Goal: Information Seeking & Learning: Learn about a topic

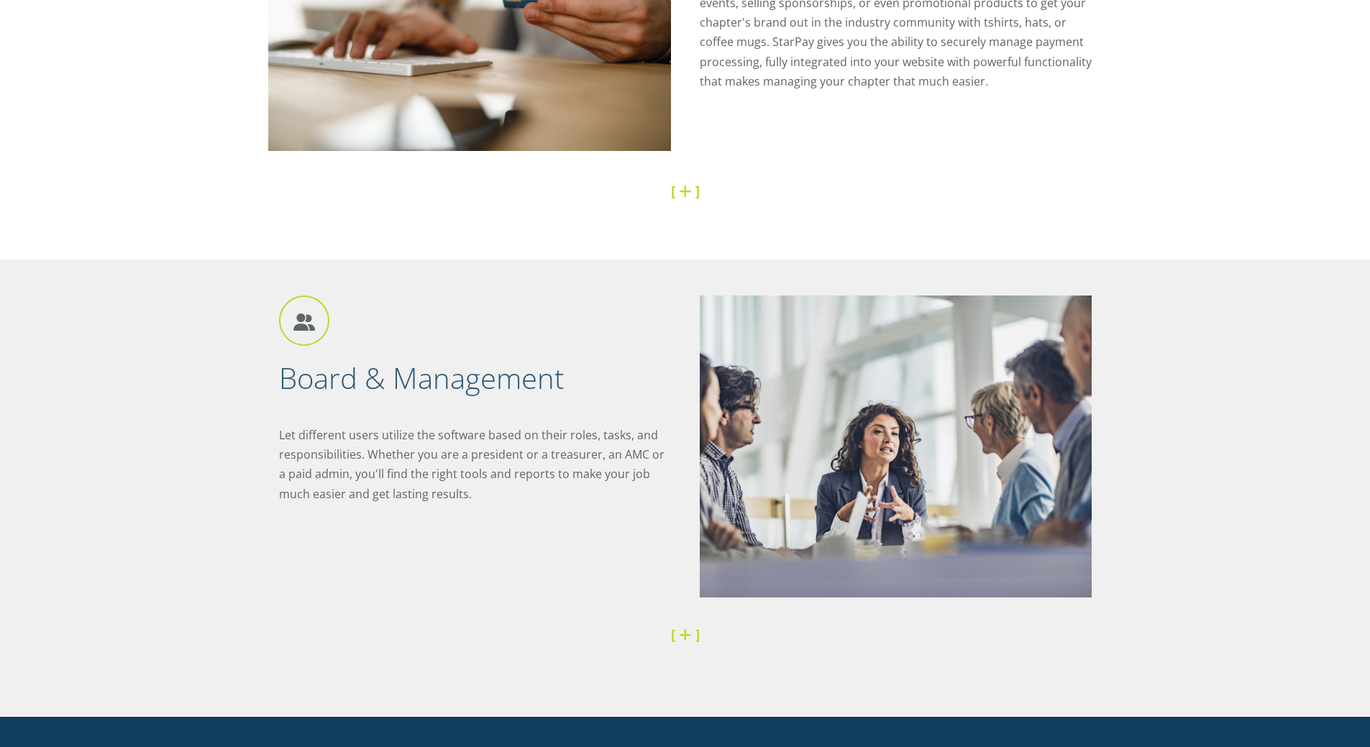
scroll to position [3044, 0]
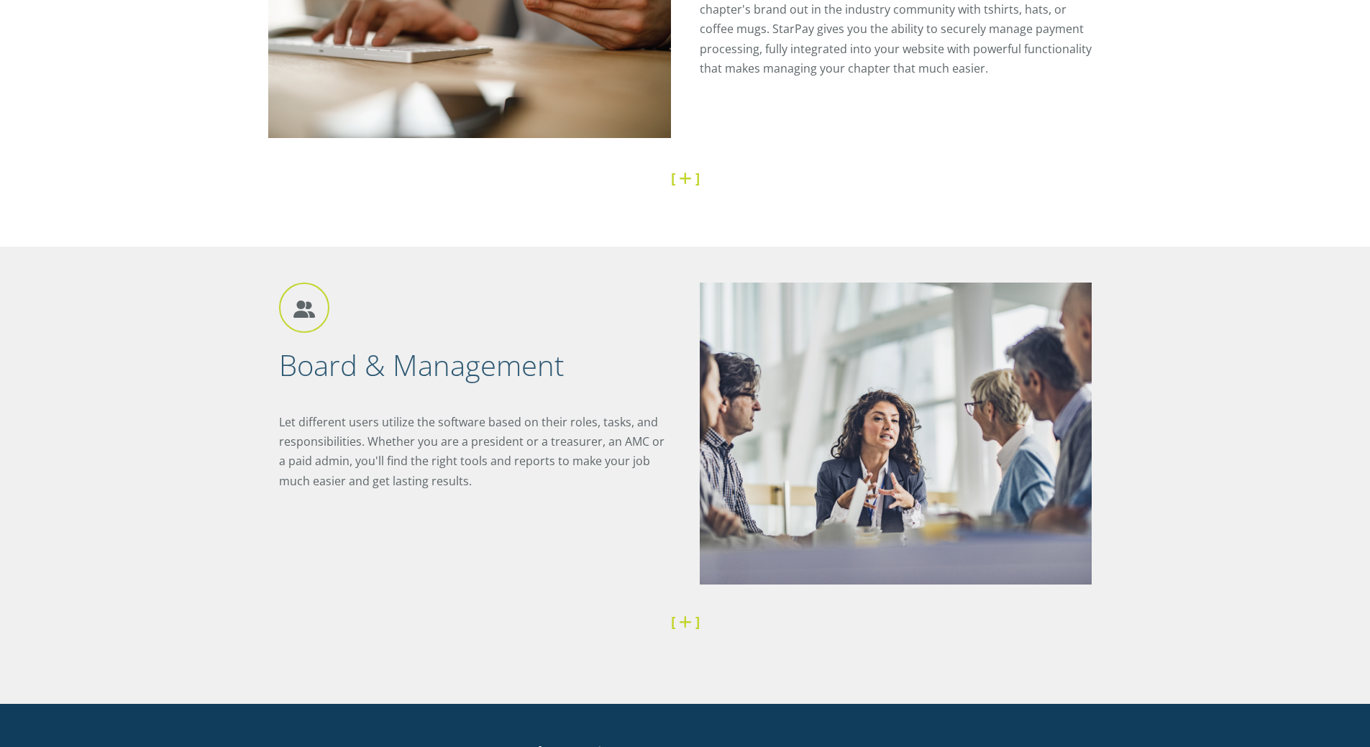
click at [346, 443] on p "Let different users utilize the software based on their roles, tasks, and respo…" at bounding box center [475, 452] width 392 height 78
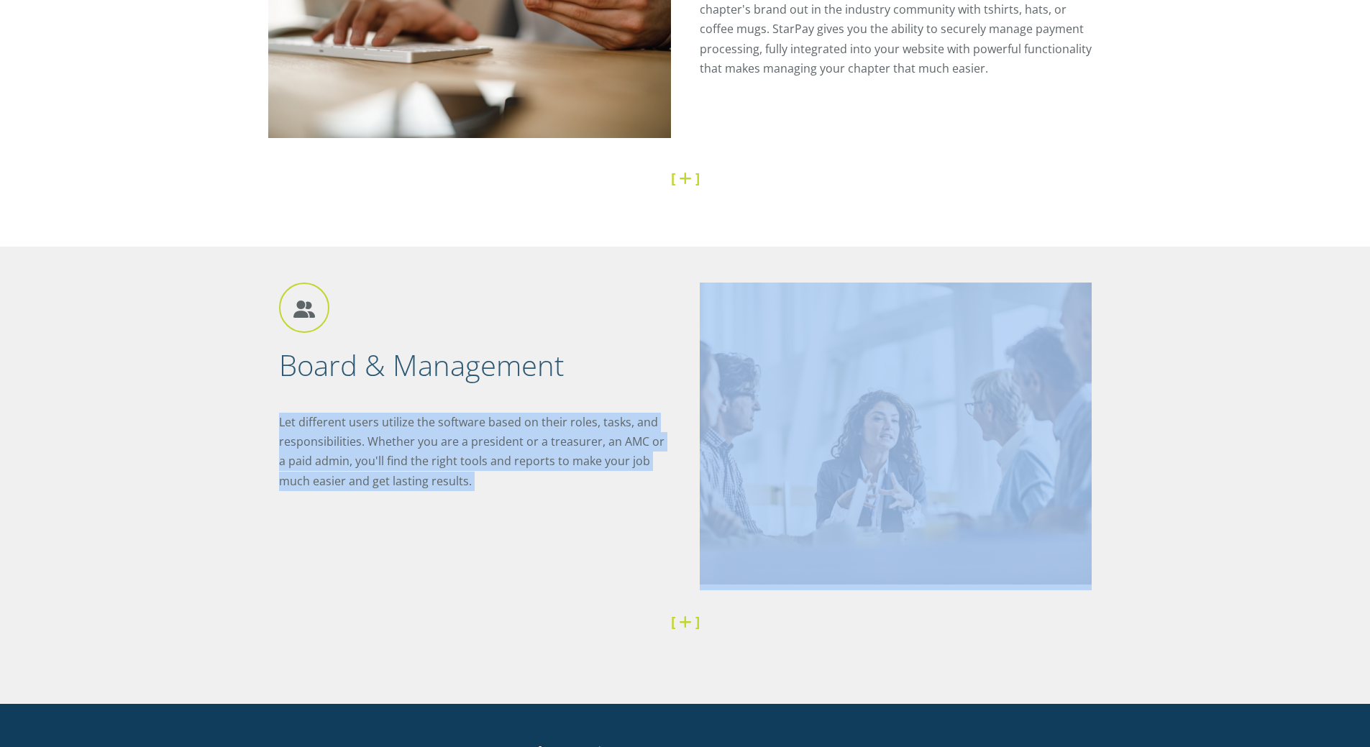
click at [346, 443] on p "Let different users utilize the software based on their roles, tasks, and respo…" at bounding box center [475, 452] width 392 height 78
copy div "Let different users utilize the software based on their roles, tasks, and respo…"
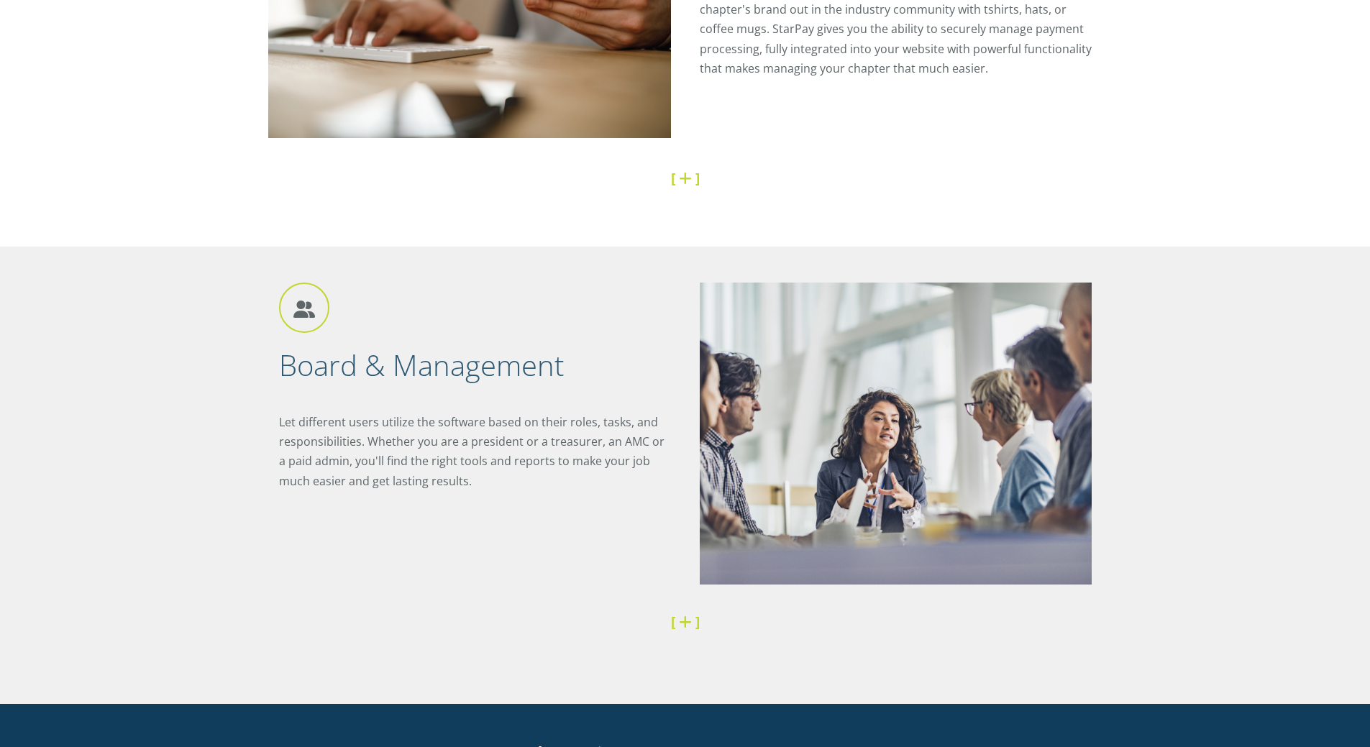
click at [1266, 446] on div "Board & Management Let different users utilize the software based on their role…" at bounding box center [685, 475] width 1370 height 457
drag, startPoint x: 1369, startPoint y: 554, endPoint x: 1378, endPoint y: 600, distance: 46.1
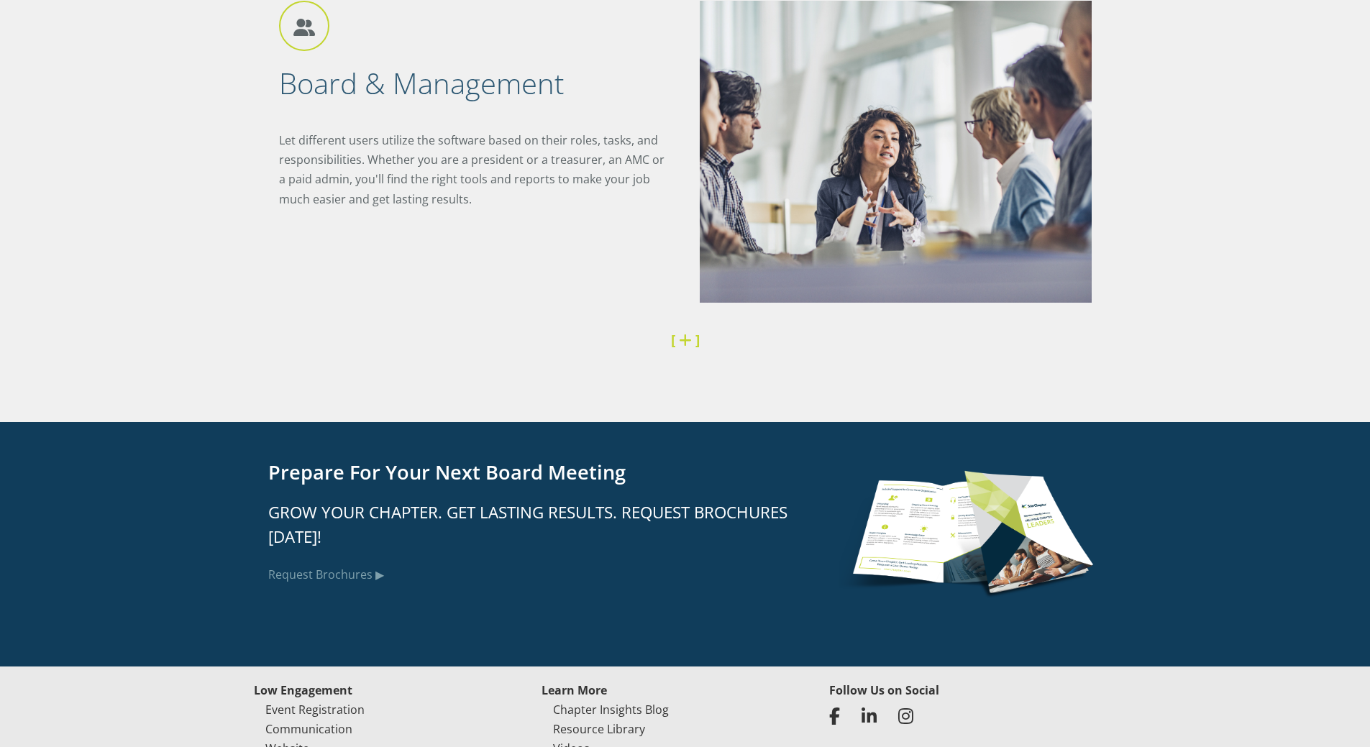
scroll to position [3334, 0]
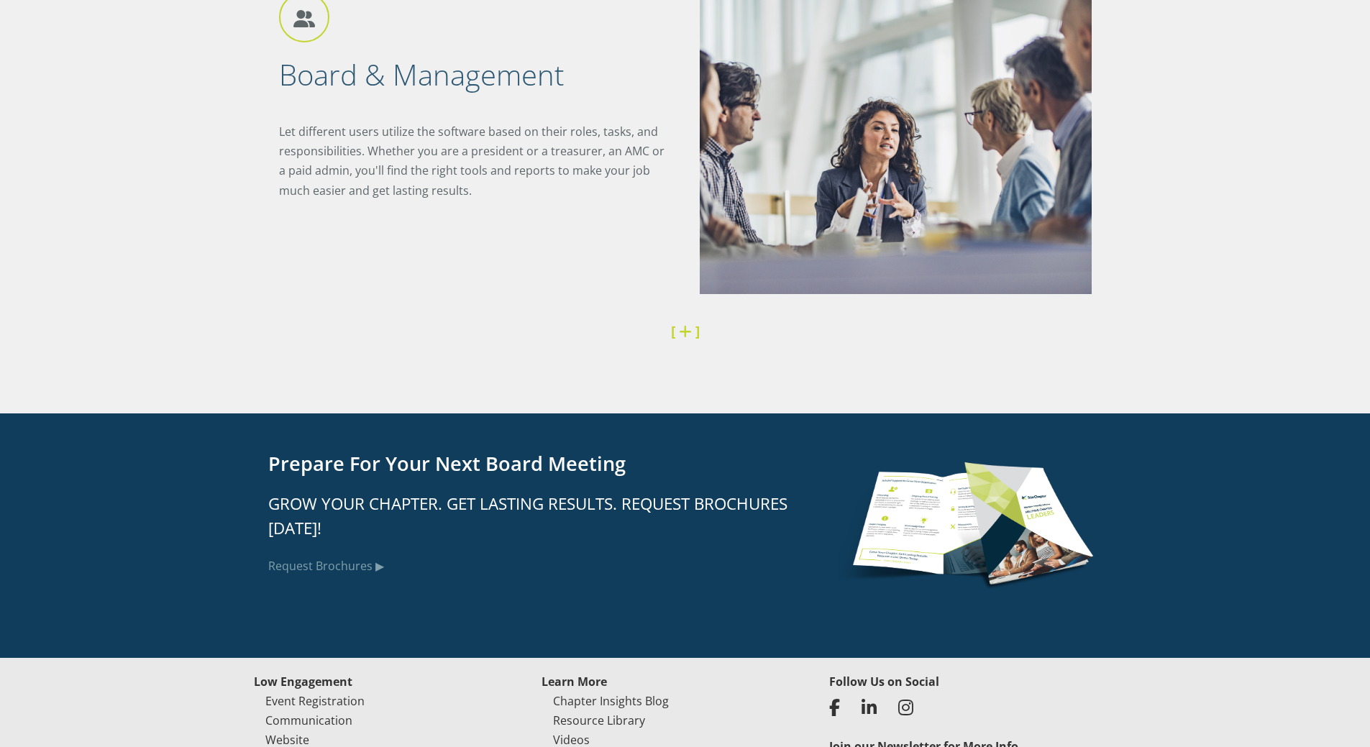
click at [1291, 597] on div "Prepare for Your Next Board Meeting Grow Your Chapter. Get Lasting Results. Req…" at bounding box center [685, 535] width 1370 height 244
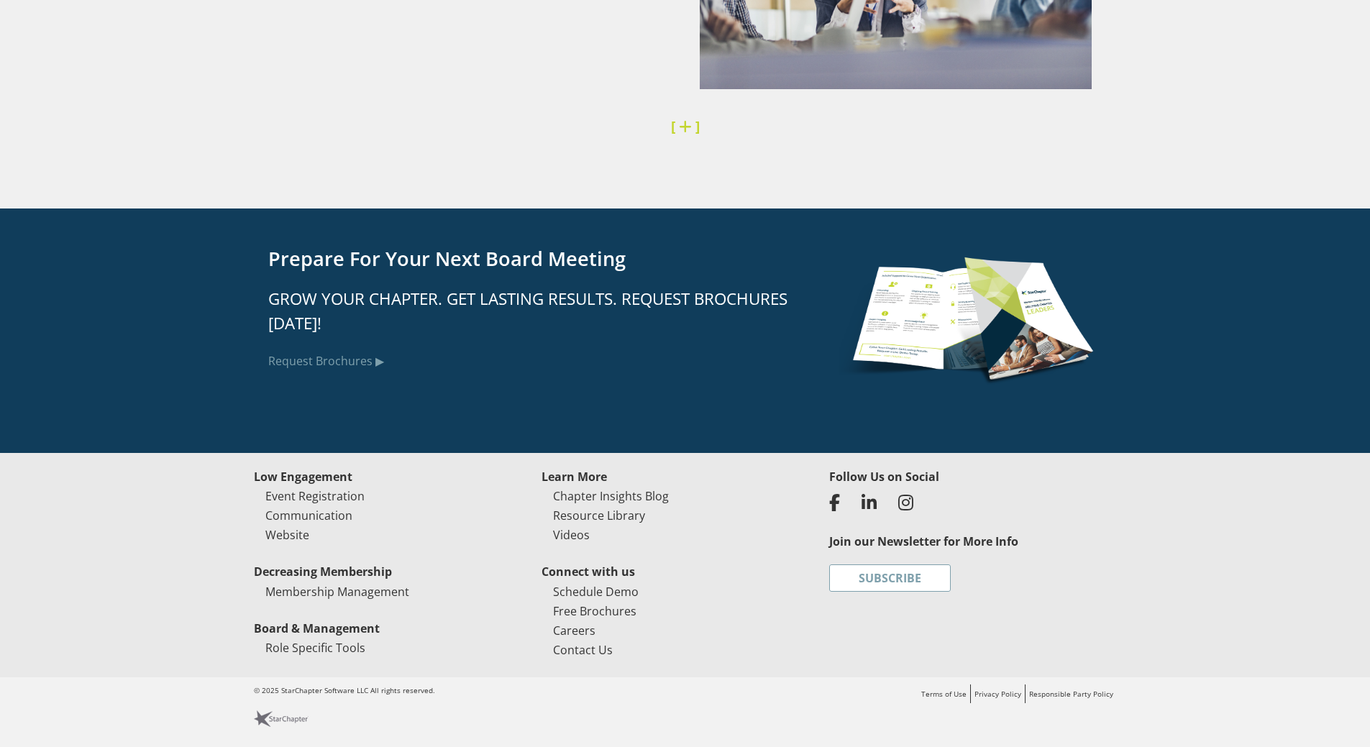
scroll to position [3540, 0]
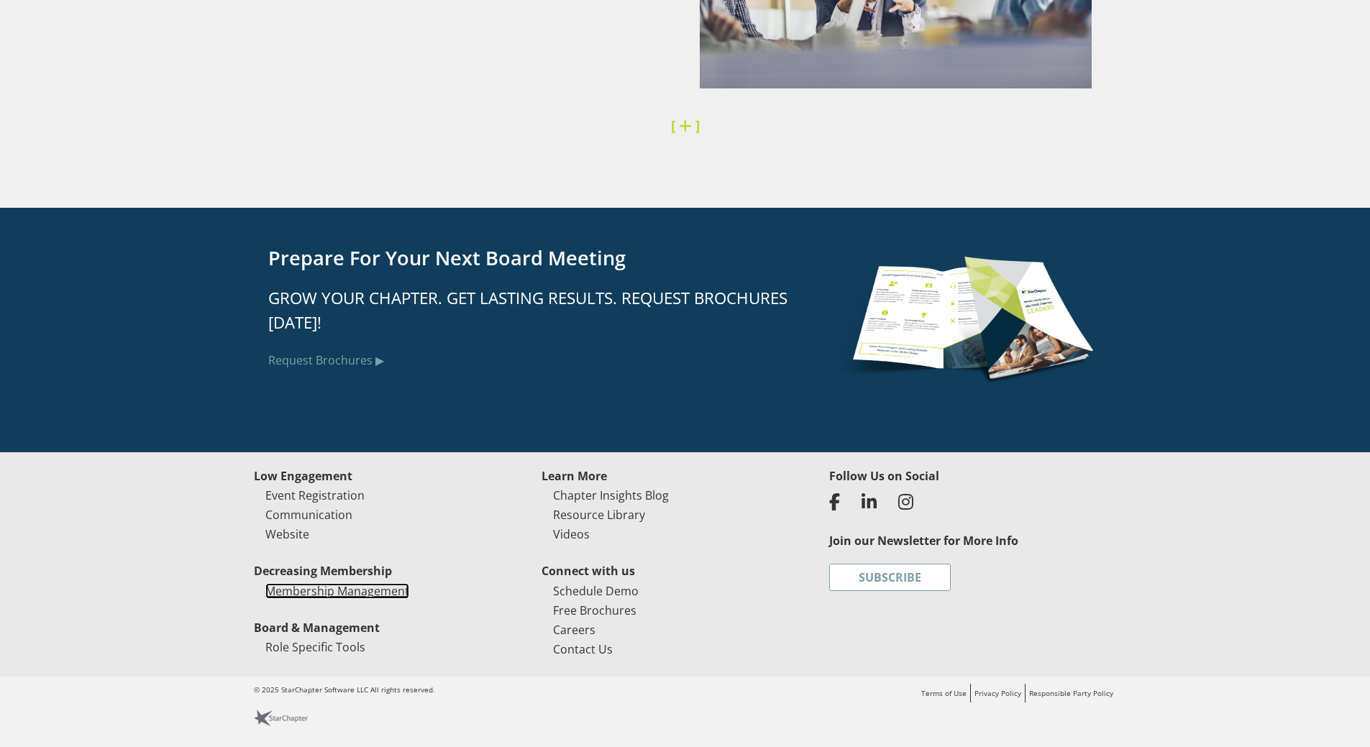
click at [346, 595] on link "Membership Management" at bounding box center [337, 591] width 144 height 16
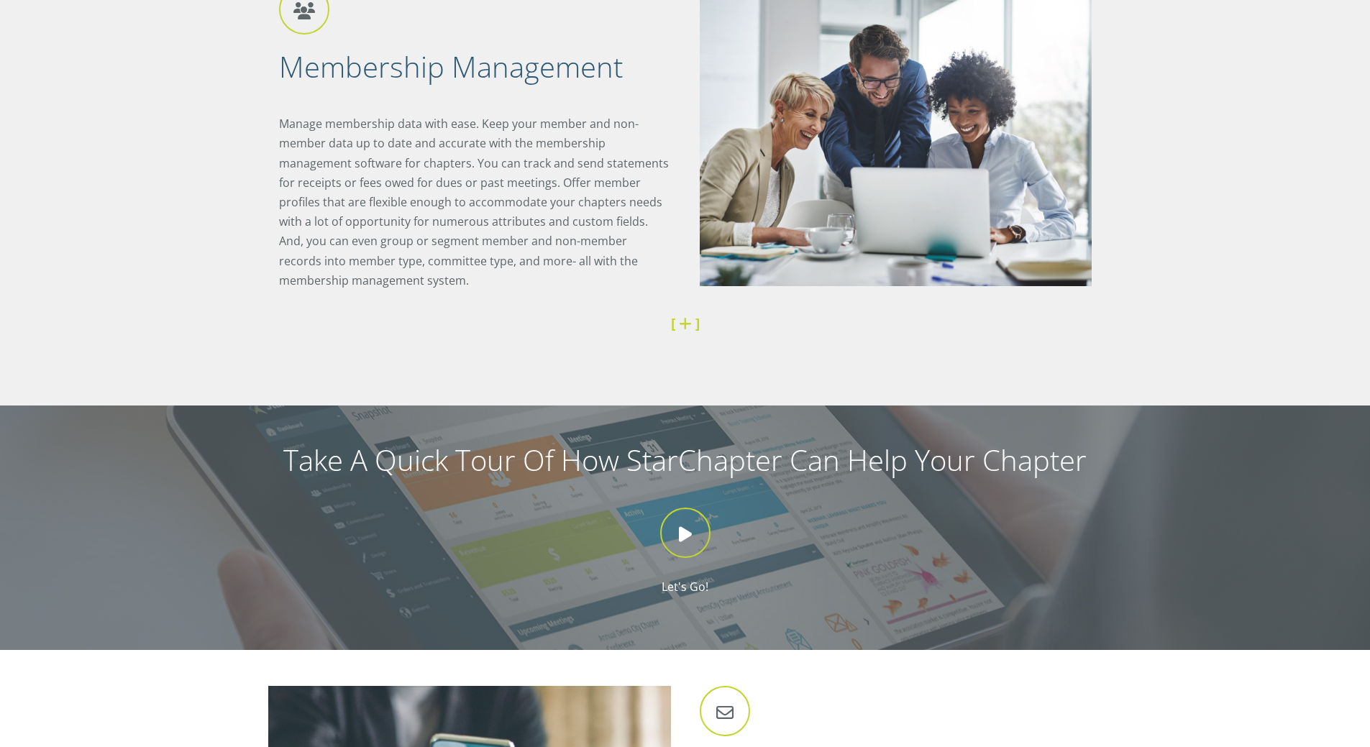
click at [499, 123] on p "Manage membership data with ease. Keep your member and non-member data up to da…" at bounding box center [475, 202] width 392 height 176
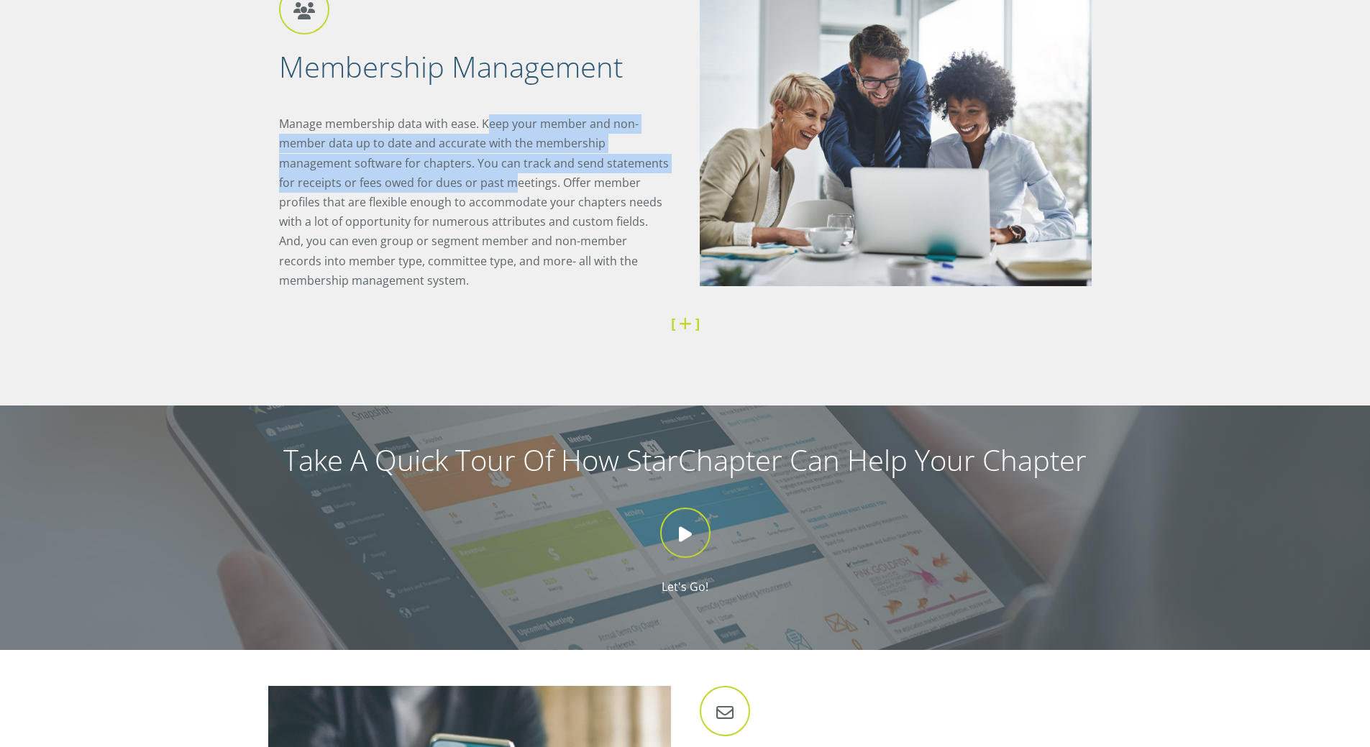
drag, startPoint x: 490, startPoint y: 123, endPoint x: 514, endPoint y: 192, distance: 73.2
click at [513, 189] on p "Manage membership data with ease. Keep your member and non-member data up to da…" at bounding box center [475, 202] width 392 height 176
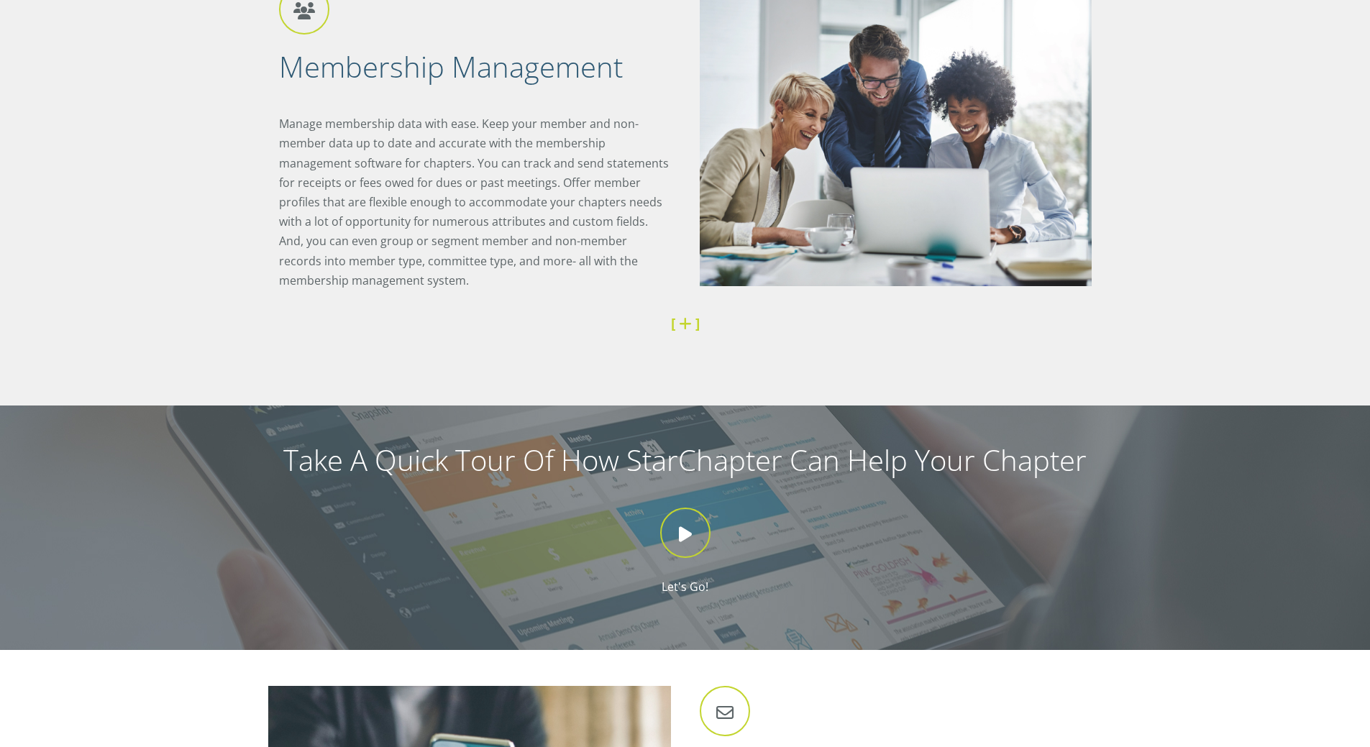
click at [511, 196] on p "Manage membership data with ease. Keep your member and non-member data up to da…" at bounding box center [475, 202] width 392 height 176
drag, startPoint x: 517, startPoint y: 188, endPoint x: 531, endPoint y: 277, distance: 90.2
click at [531, 277] on p "Manage membership data with ease. Keep your member and non-member data up to da…" at bounding box center [475, 202] width 392 height 176
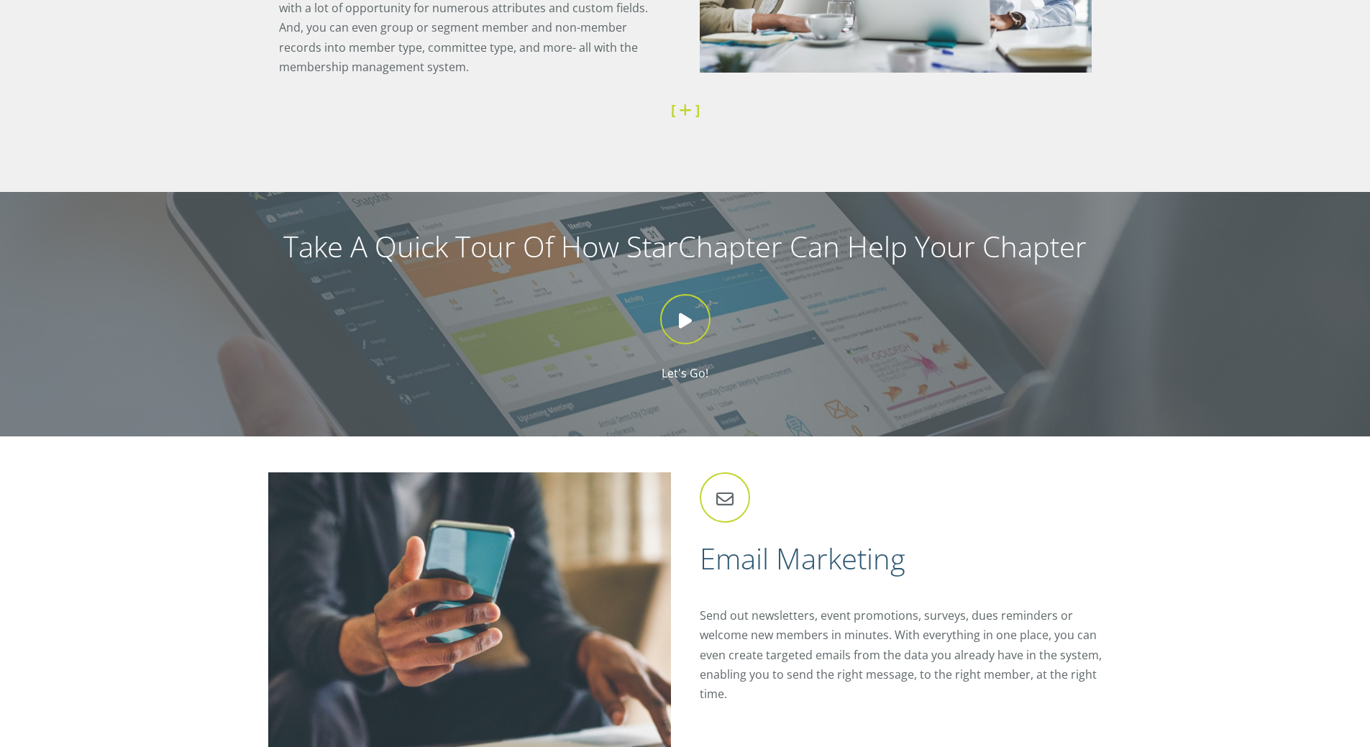
scroll to position [1260, 0]
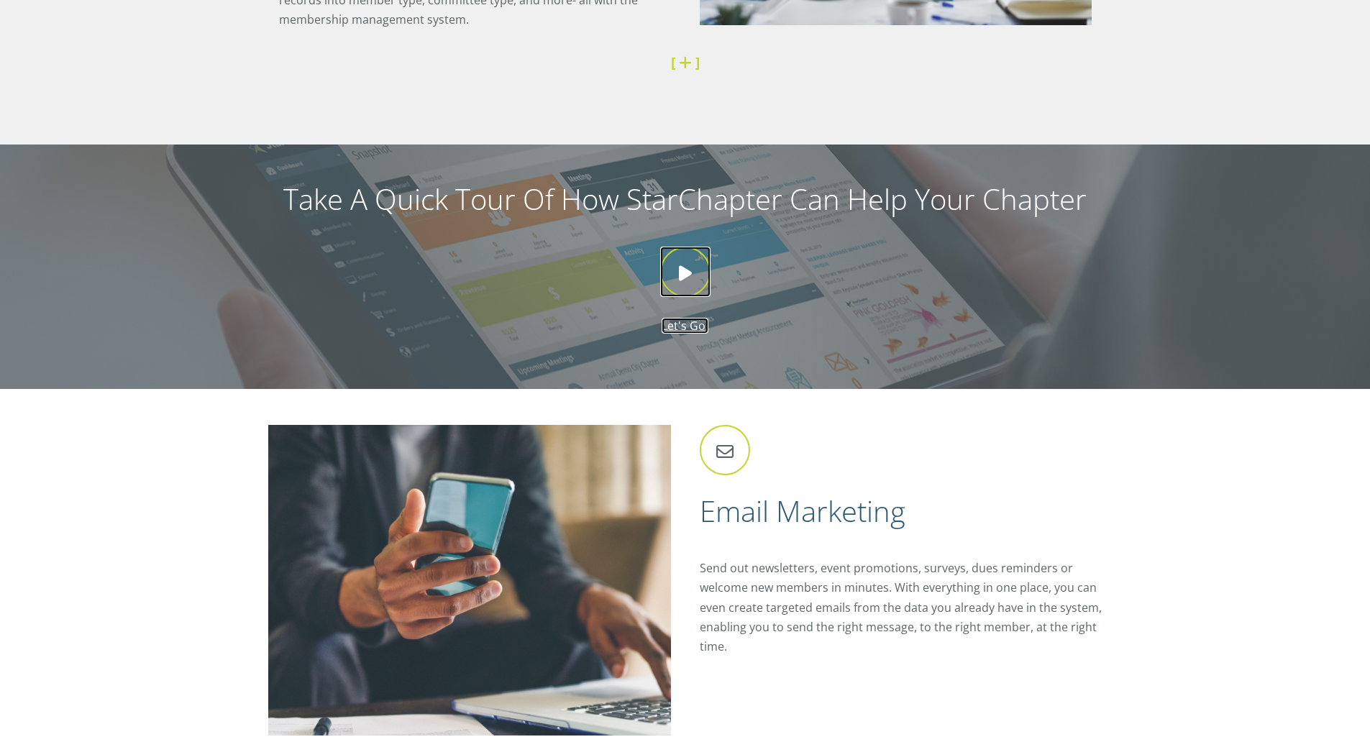
click at [664, 280] on icon at bounding box center [685, 272] width 50 height 50
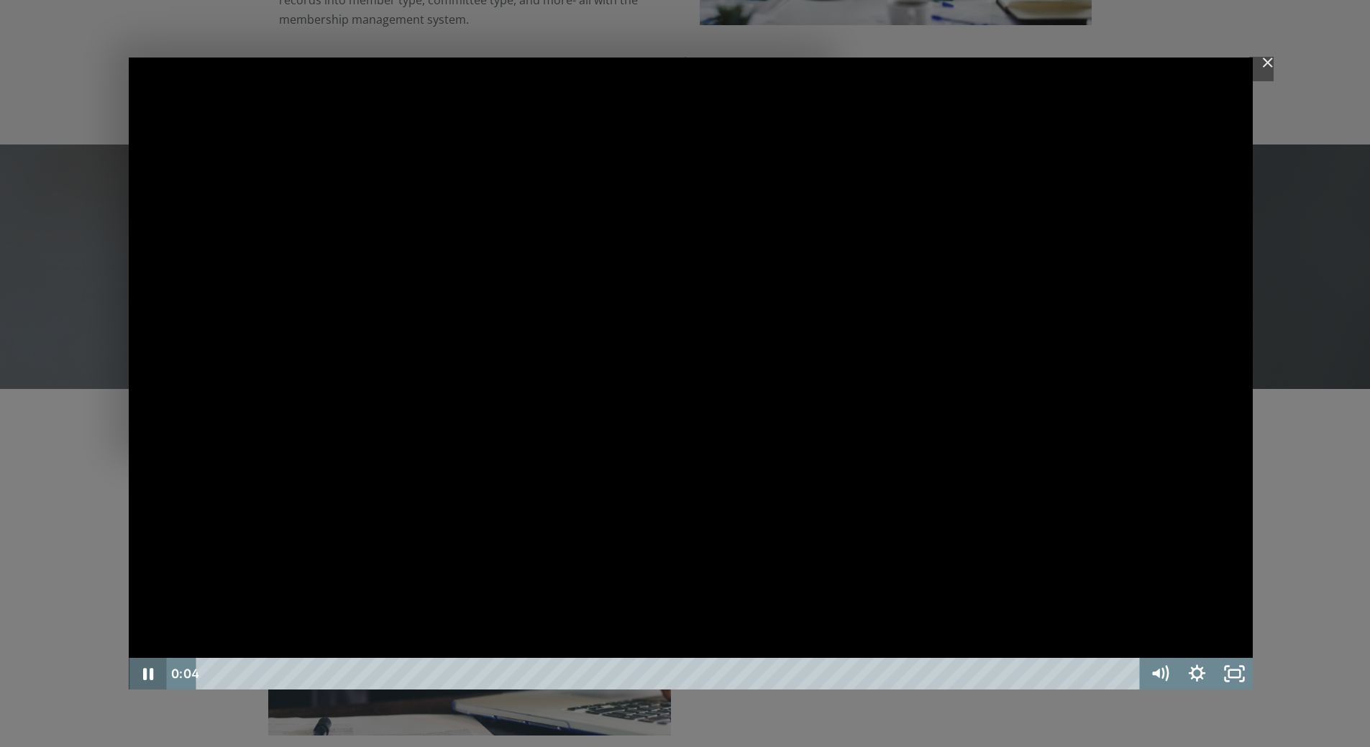
click at [145, 672] on icon "Pause" at bounding box center [148, 674] width 10 height 12
click at [244, 677] on div "Playbar" at bounding box center [670, 674] width 921 height 32
click at [210, 677] on div "Playbar" at bounding box center [670, 674] width 921 height 32
click at [147, 674] on icon "Play Video" at bounding box center [150, 674] width 12 height 16
drag, startPoint x: 1161, startPoint y: 572, endPoint x: 1156, endPoint y: 629, distance: 57.0
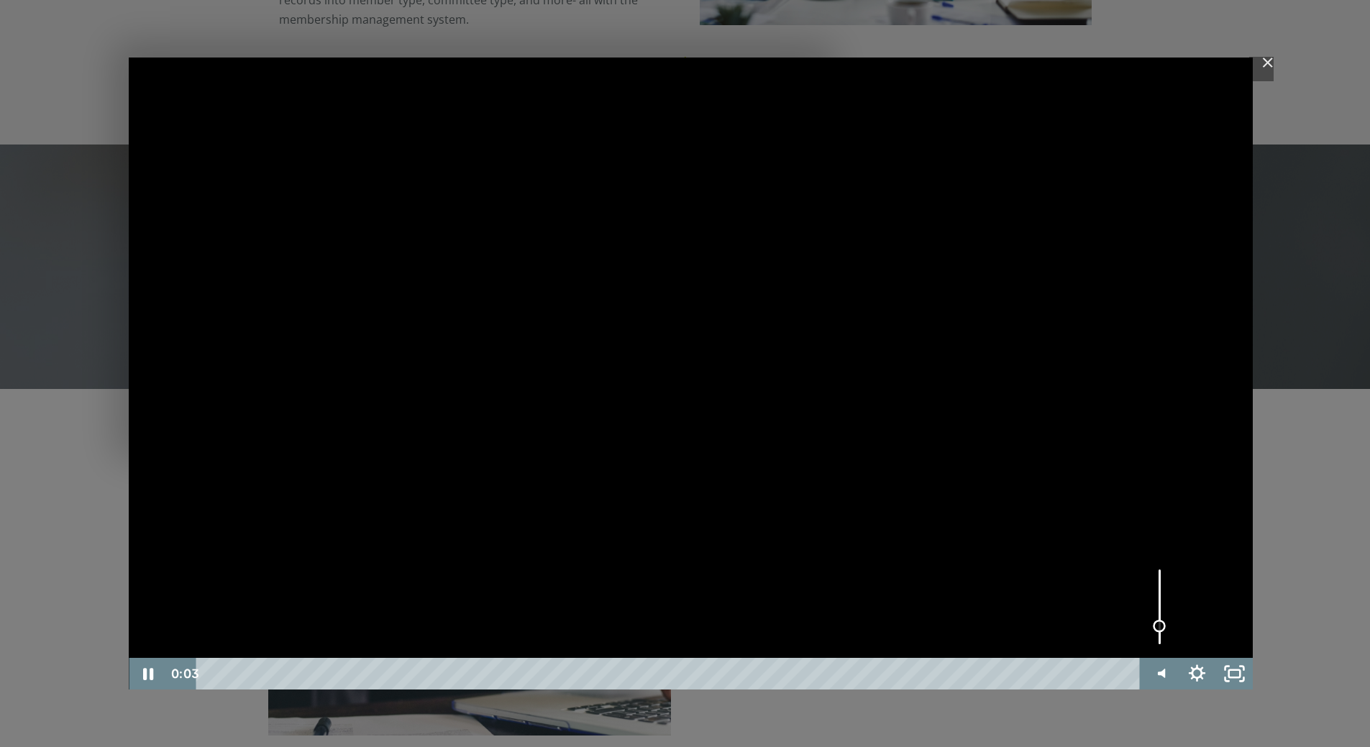
click at [1156, 629] on div "Volume" at bounding box center [1159, 626] width 13 height 13
drag, startPoint x: 1233, startPoint y: 677, endPoint x: 1233, endPoint y: 764, distance: 87.0
click at [1233, 677] on icon "Fullscreen" at bounding box center [1233, 674] width 37 height 32
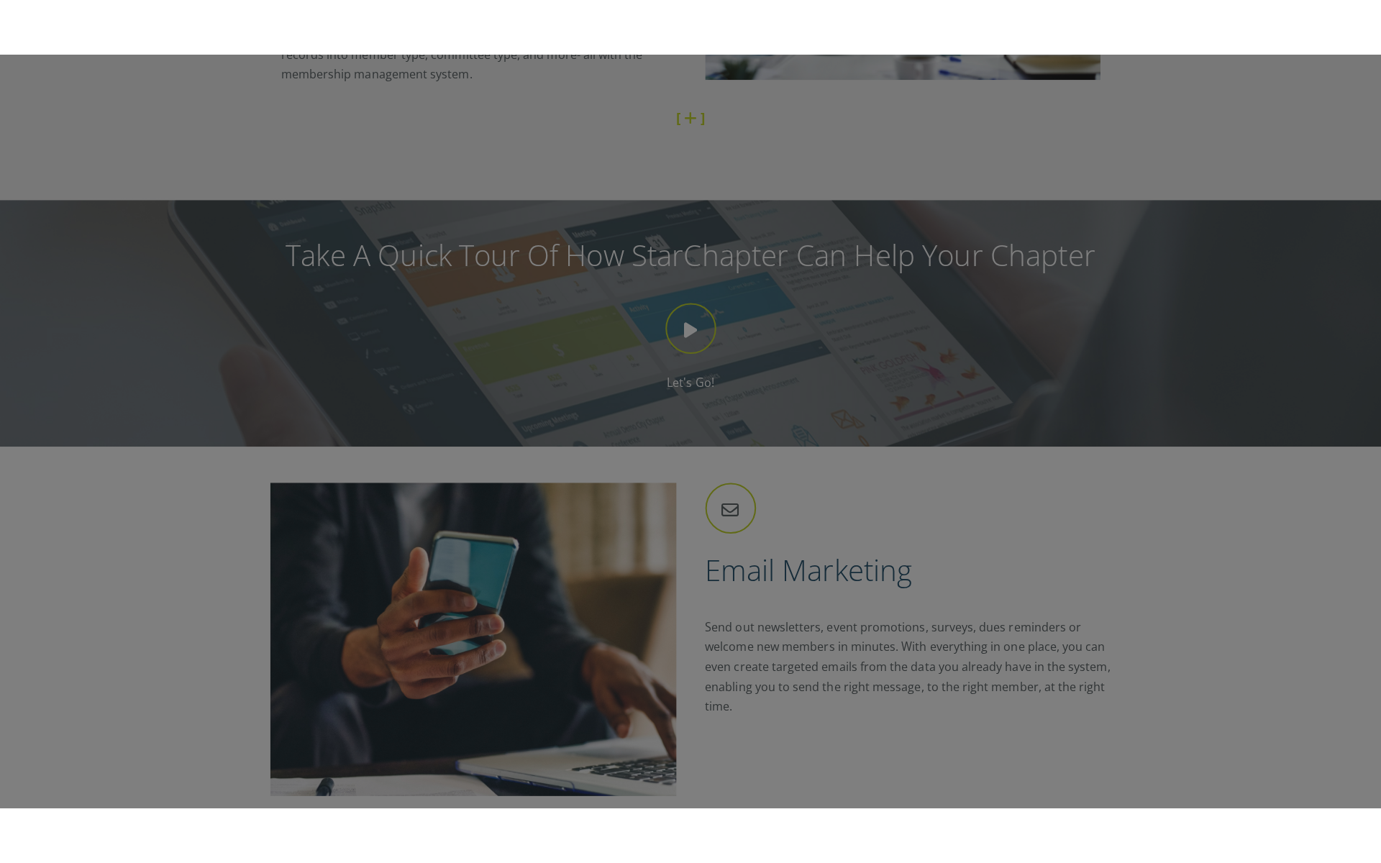
scroll to position [0, 0]
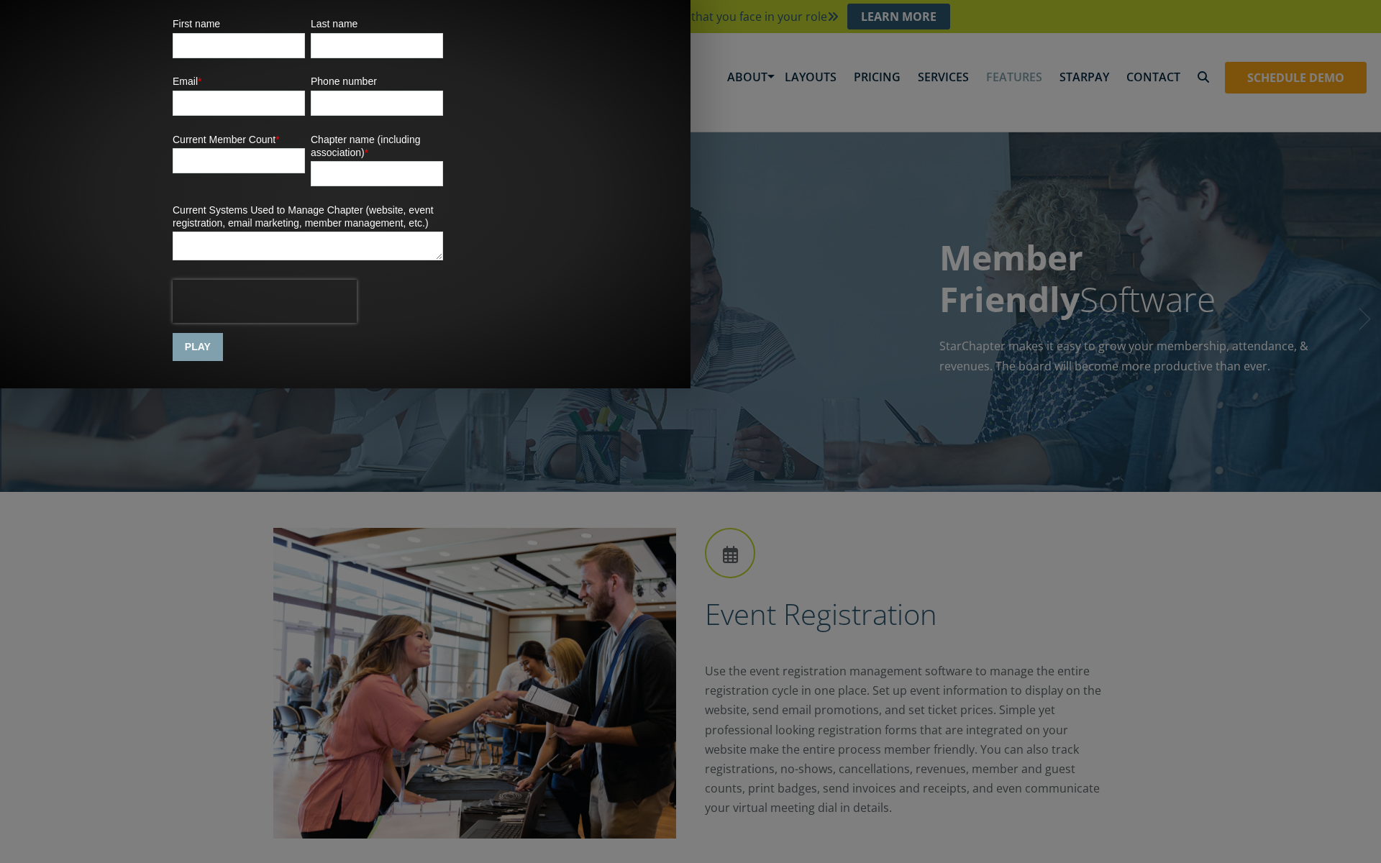
click at [223, 361] on input "PLAY" at bounding box center [198, 347] width 50 height 28
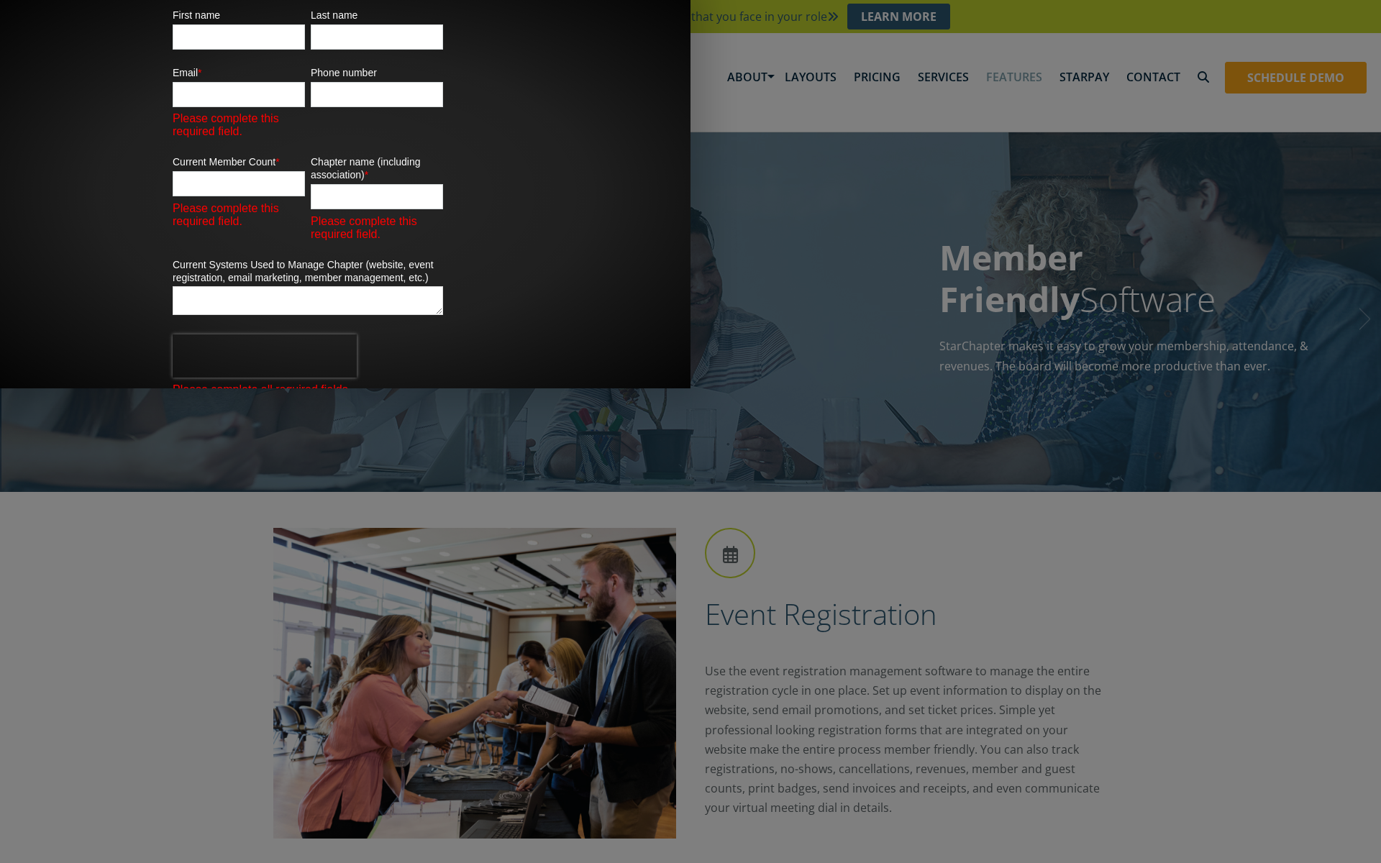
click at [305, 50] on input "First name" at bounding box center [239, 36] width 132 height 25
type input "Eline"
type input "De Bruijn"
type input "eline.debruijn@cookchildrens.org"
type input "18179018068"
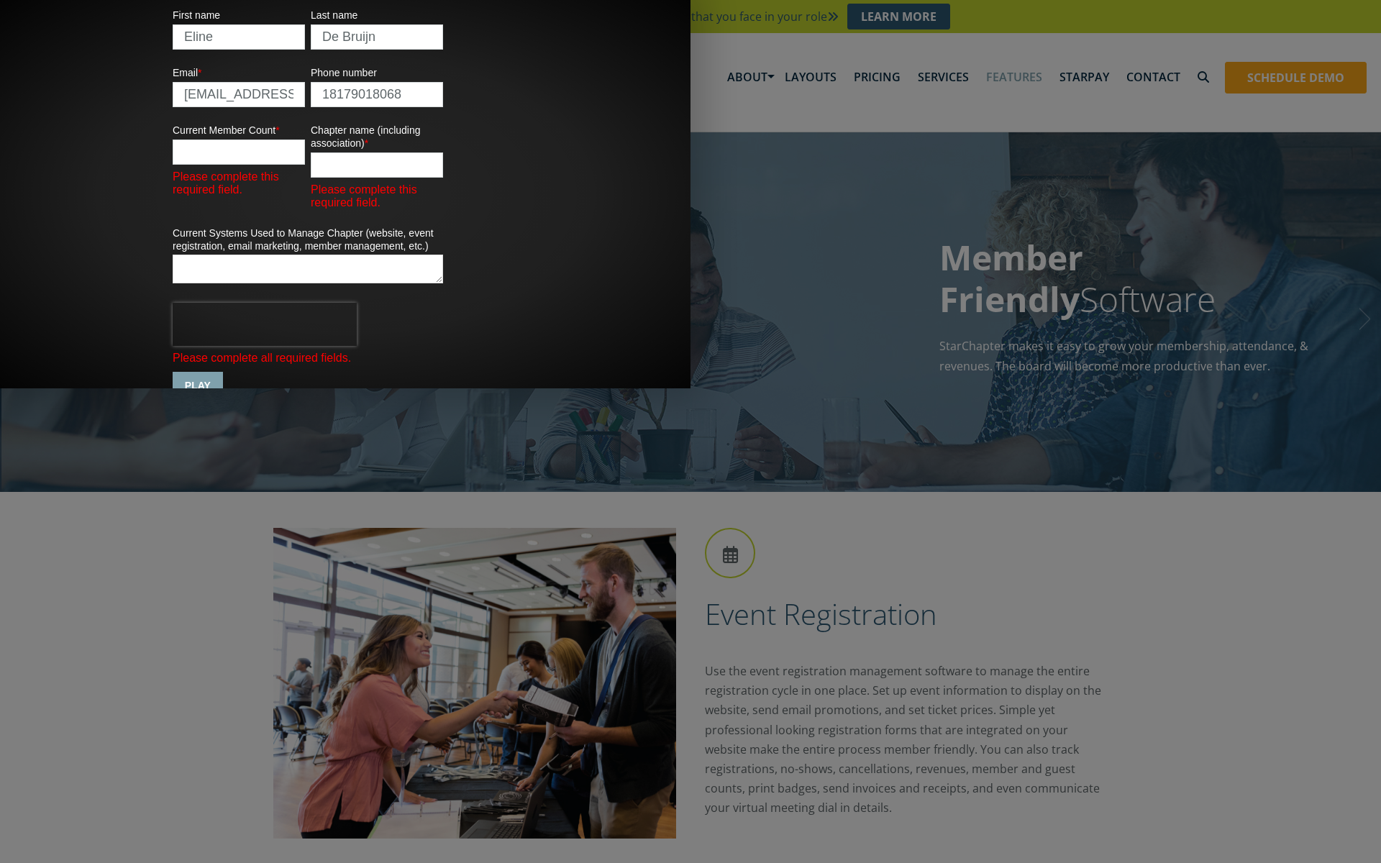
drag, startPoint x: 751, startPoint y: 324, endPoint x: 644, endPoint y: 332, distance: 106.8
click at [449, 115] on fieldset "Email * eline.debruijn@cookchildrens.org Phone number 18179018068" at bounding box center [311, 87] width 276 height 58
click at [305, 165] on input "Current Member Count *" at bounding box center [239, 151] width 132 height 25
click at [305, 165] on input "-1" at bounding box center [239, 151] width 132 height 25
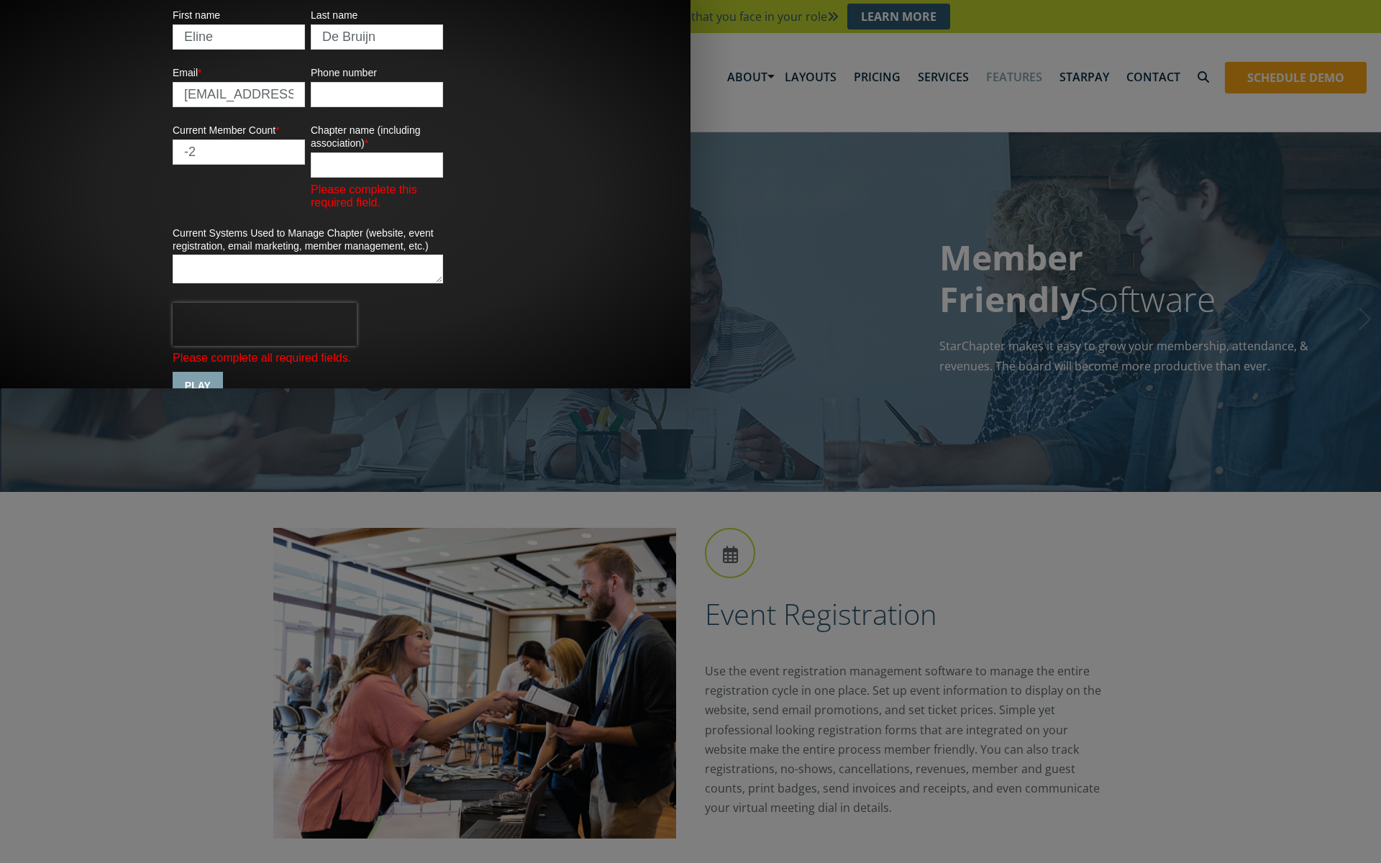
click at [305, 165] on input "-2" at bounding box center [239, 151] width 132 height 25
click at [305, 165] on input "-3" at bounding box center [239, 151] width 132 height 25
click at [305, 165] on input "-4" at bounding box center [239, 151] width 132 height 25
type input "17"
click at [305, 165] on input "17" at bounding box center [239, 151] width 132 height 25
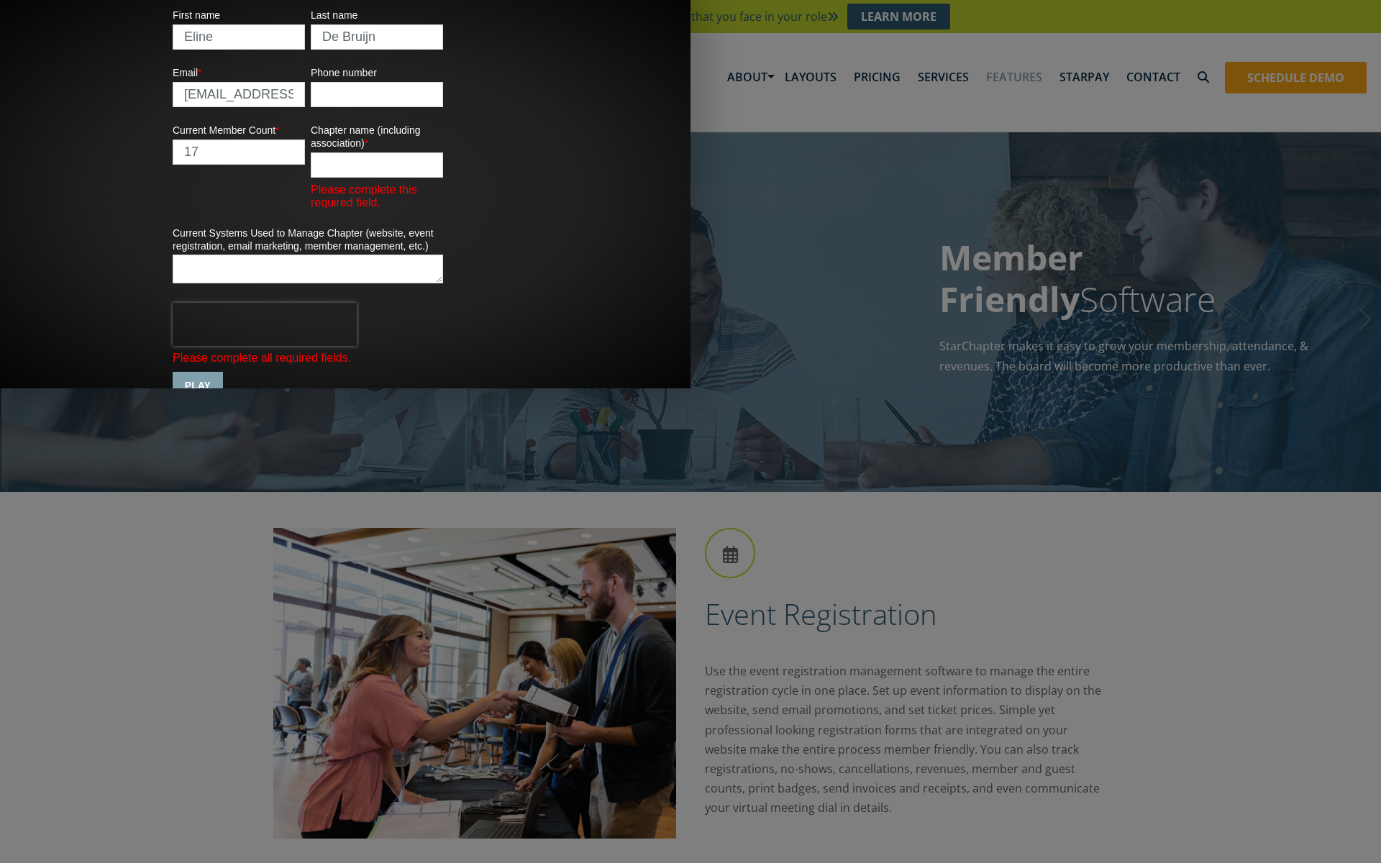
click at [305, 165] on input "17" at bounding box center [239, 151] width 132 height 25
type input "150"
click at [443, 178] on input "Chapter name (including association) *" at bounding box center [377, 164] width 132 height 25
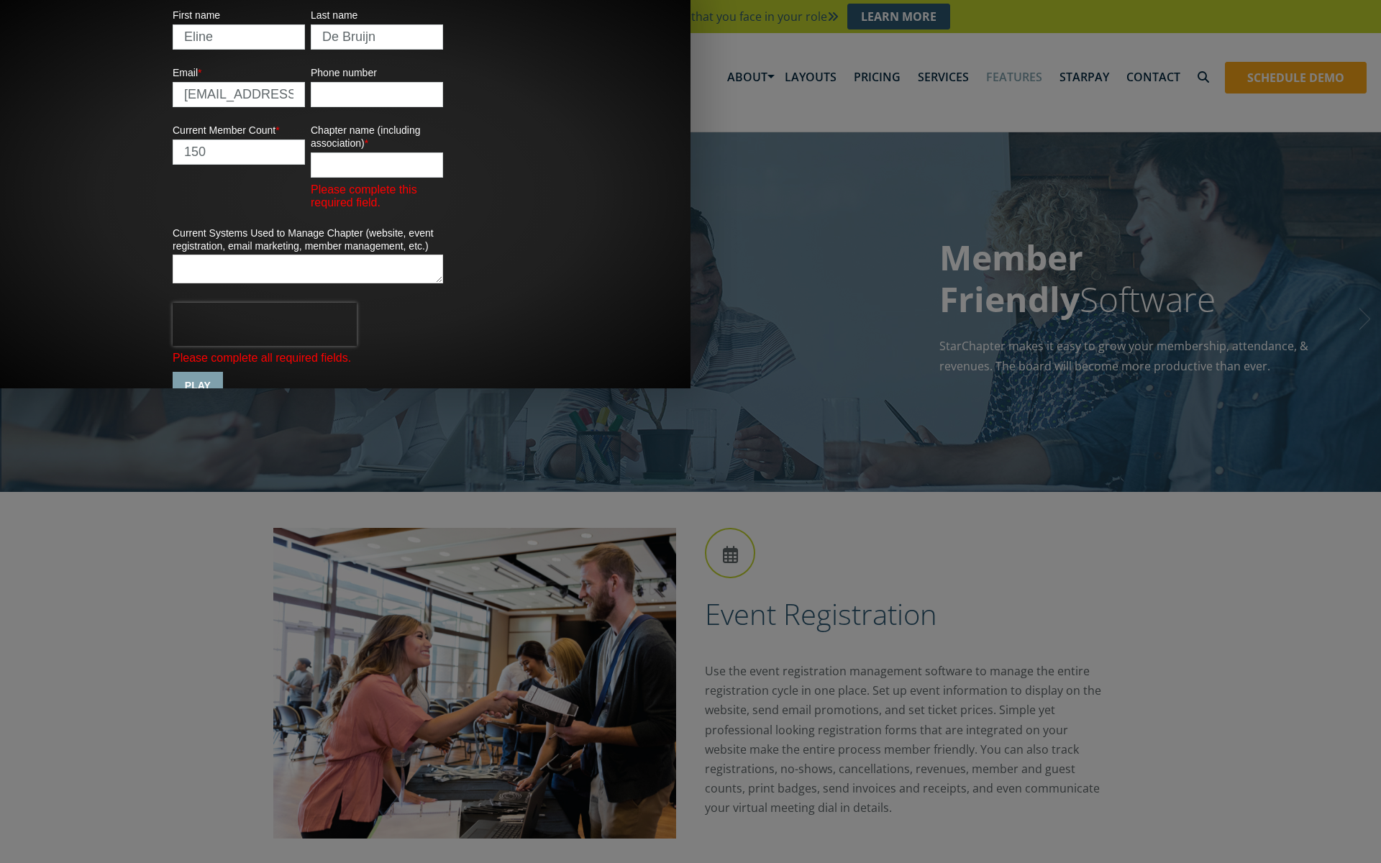
click at [443, 178] on input "Chapter name (including association) *" at bounding box center [377, 164] width 132 height 25
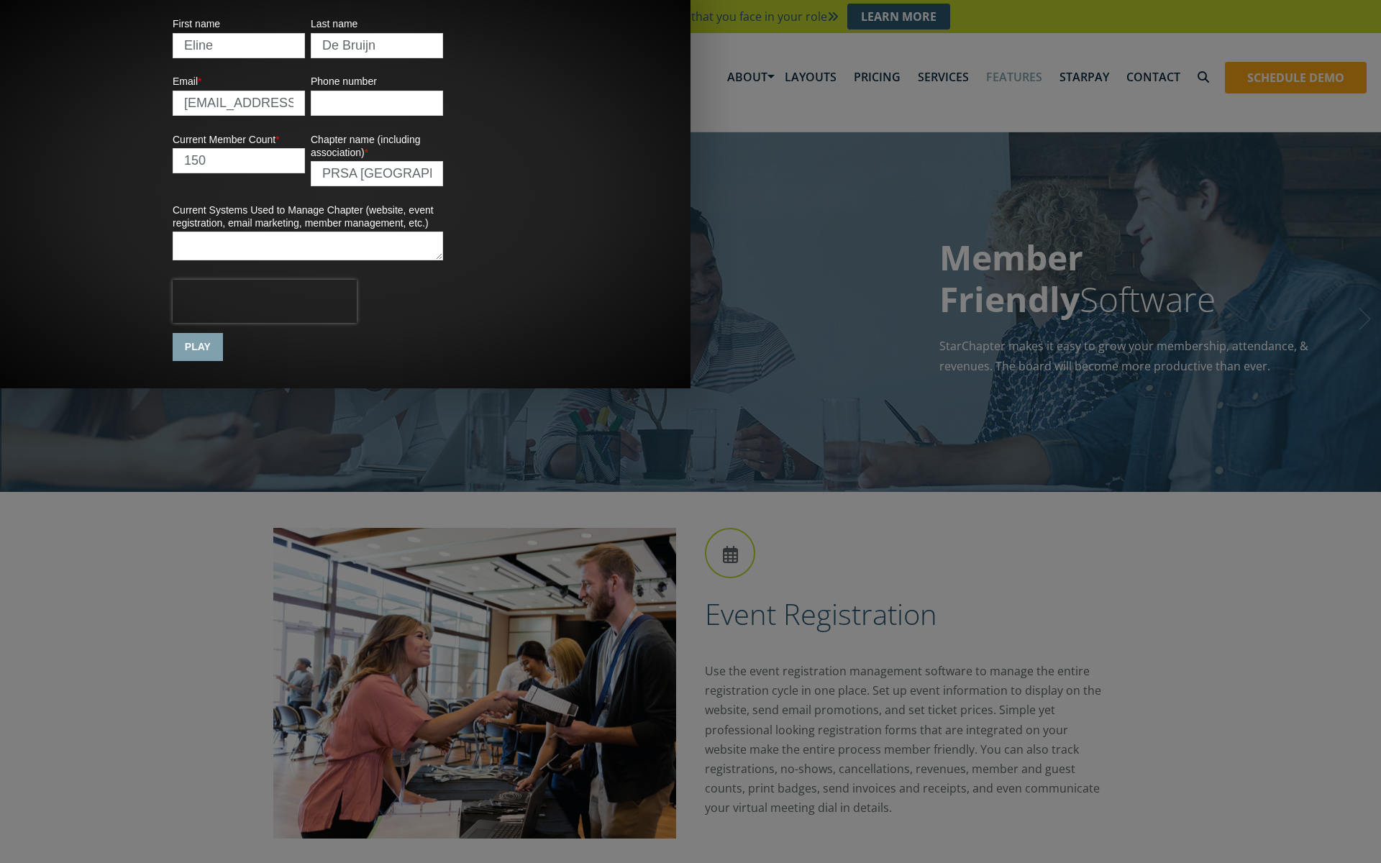
scroll to position [0, 2]
type input "PRSA Greater Fort Worth"
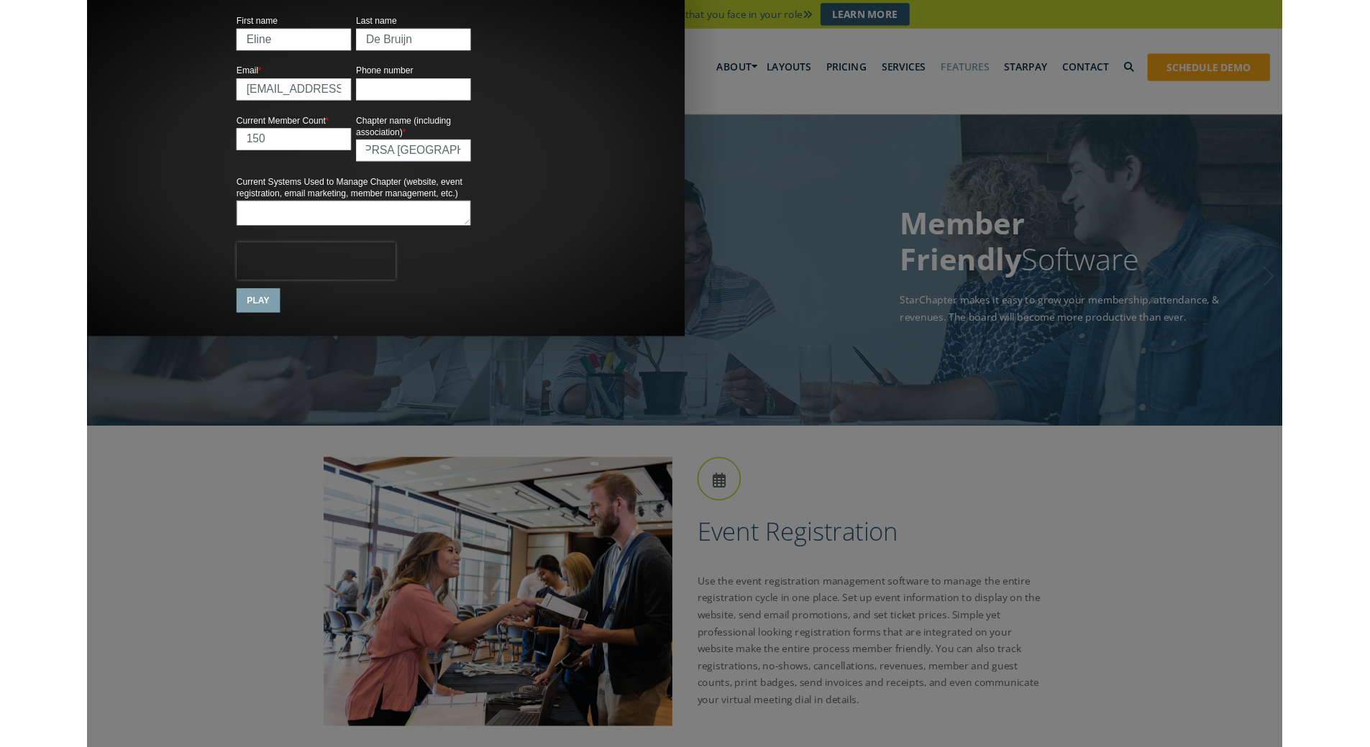
scroll to position [0, 0]
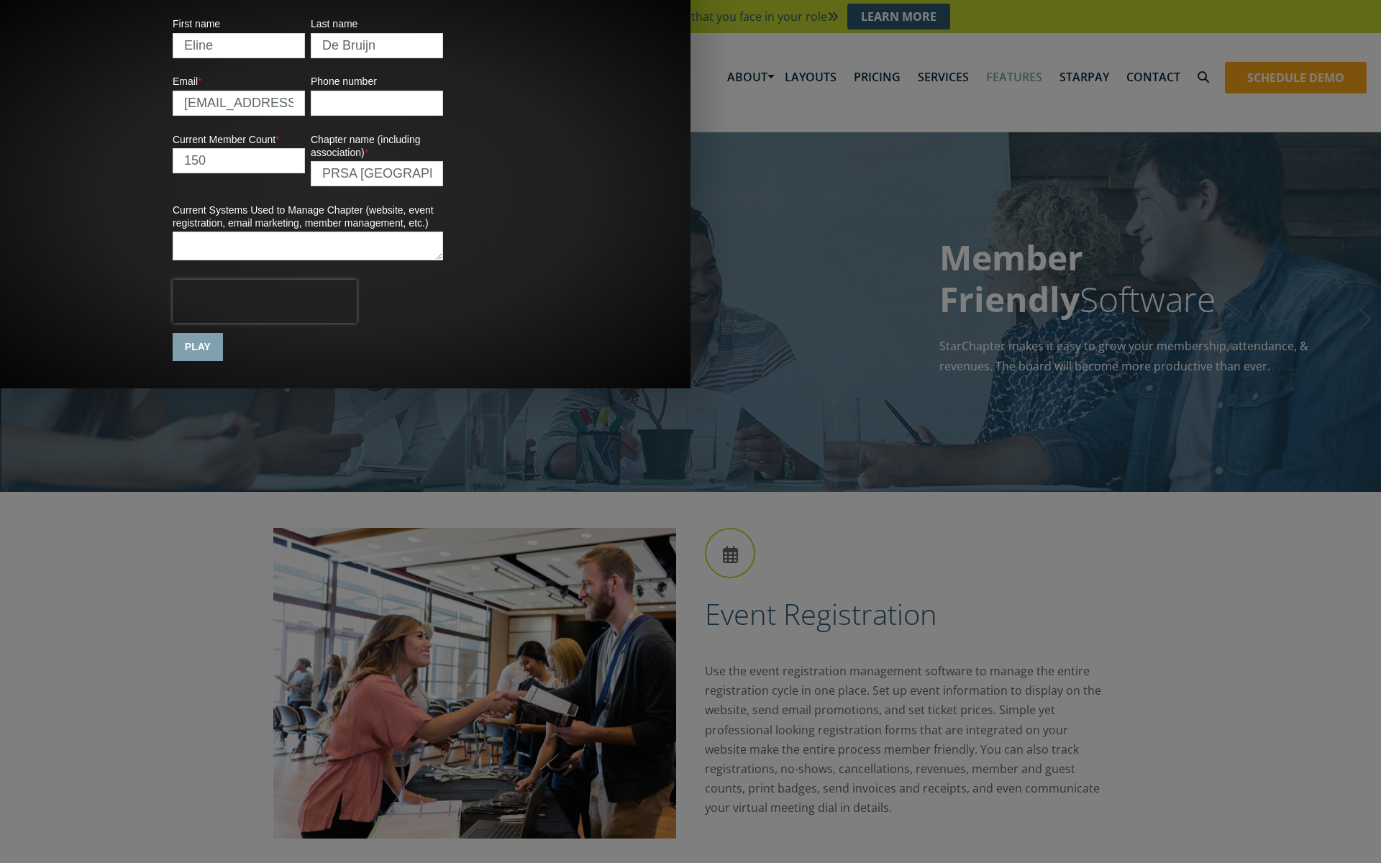
click at [223, 361] on input "PLAY" at bounding box center [198, 347] width 50 height 28
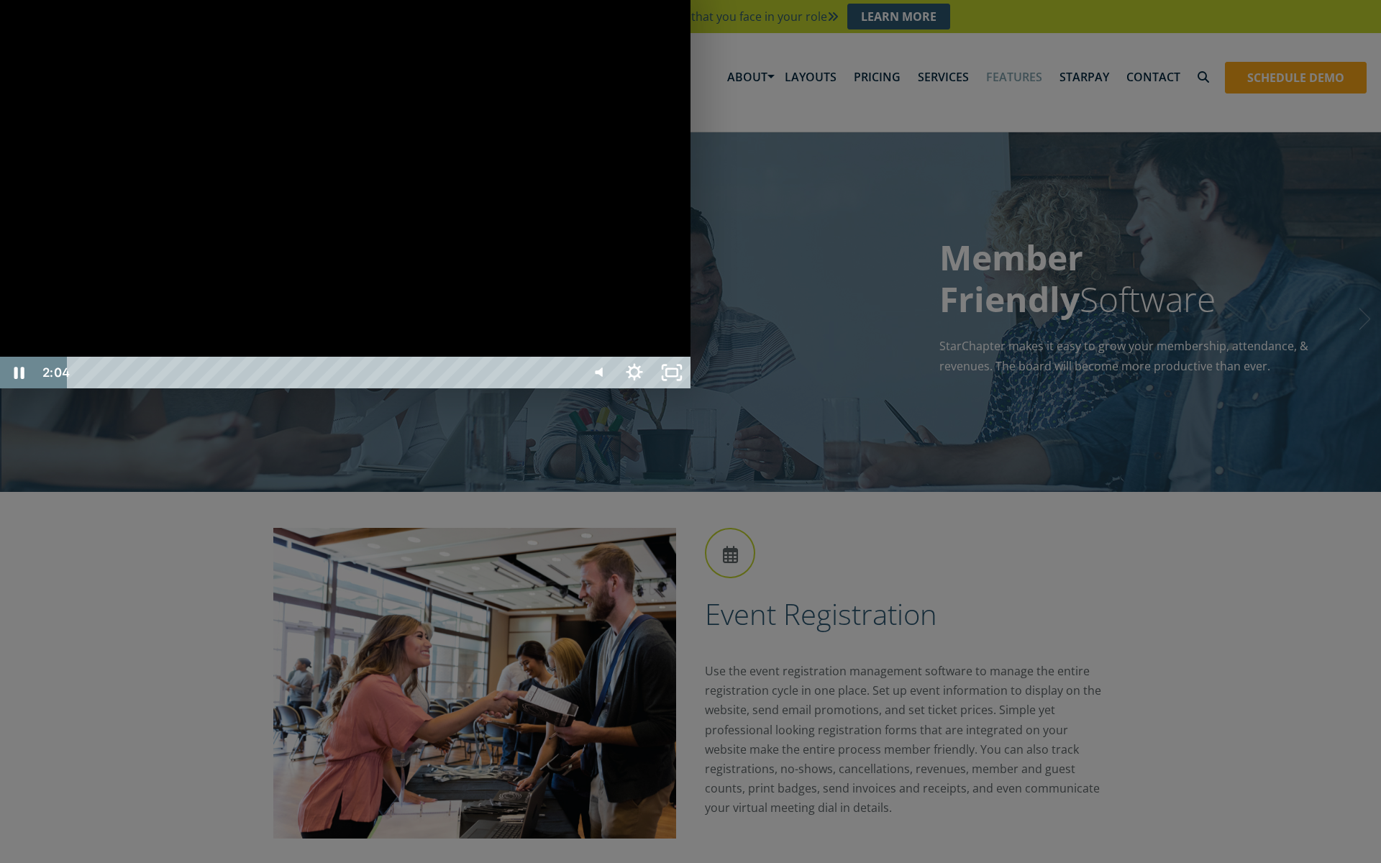
click at [531, 388] on div "Starchapter Sales Video StarChapter Redesign (all pages)" at bounding box center [345, 194] width 690 height 388
click at [149, 388] on div "Starchapter Sales Video StarChapter Redesign (all pages)" at bounding box center [345, 194] width 690 height 388
click at [392, 388] on div "Starchapter Sales Video StarChapter Redesign (all pages)" at bounding box center [345, 194] width 690 height 388
click at [17, 379] on icon "Play Video" at bounding box center [19, 372] width 9 height 13
click at [603, 388] on div "Starchapter Sales Video StarChapter Redesign (all pages)" at bounding box center [345, 194] width 690 height 388
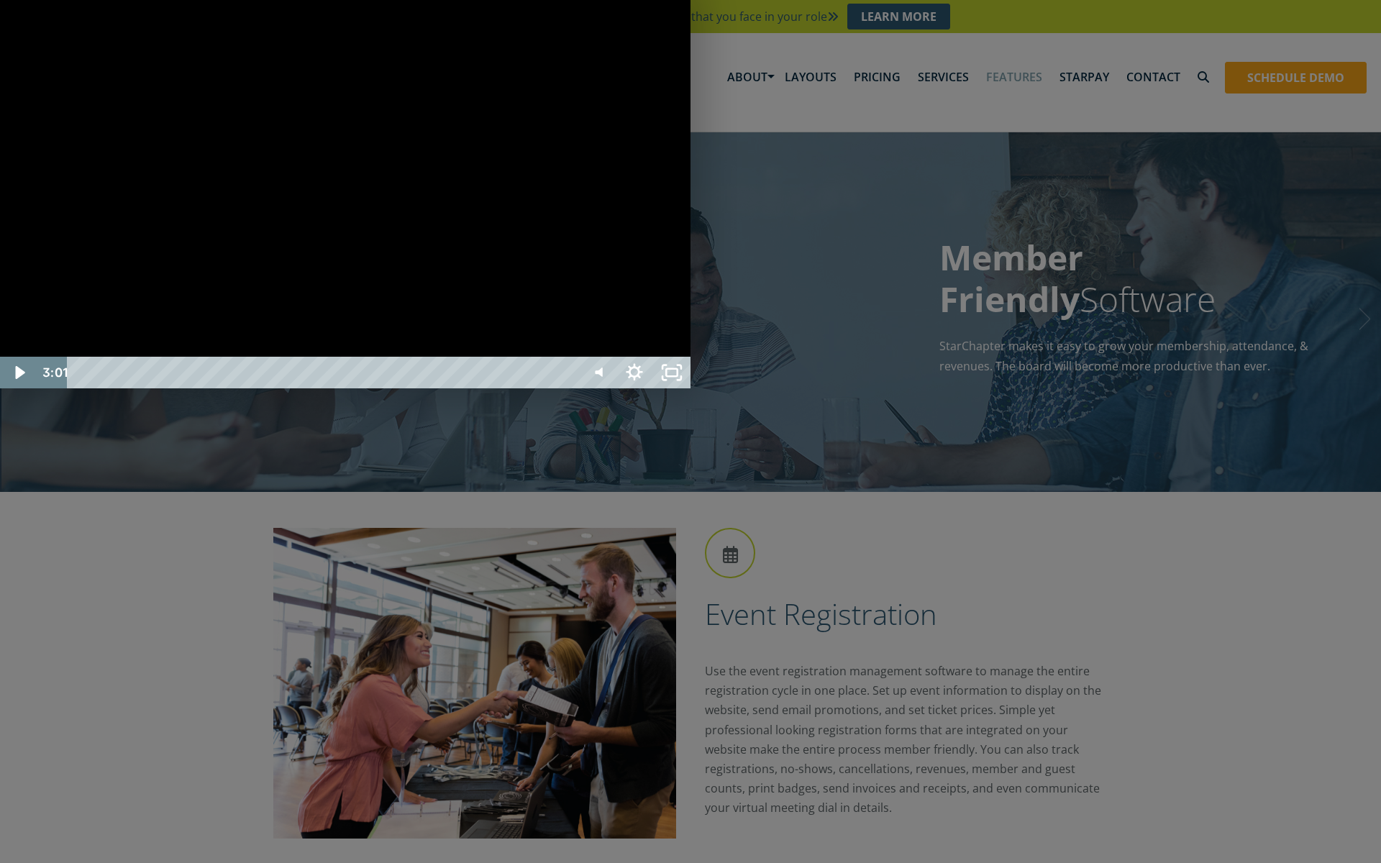
click at [603, 388] on div "Starchapter Sales Video StarChapter Redesign (all pages)" at bounding box center [345, 194] width 690 height 388
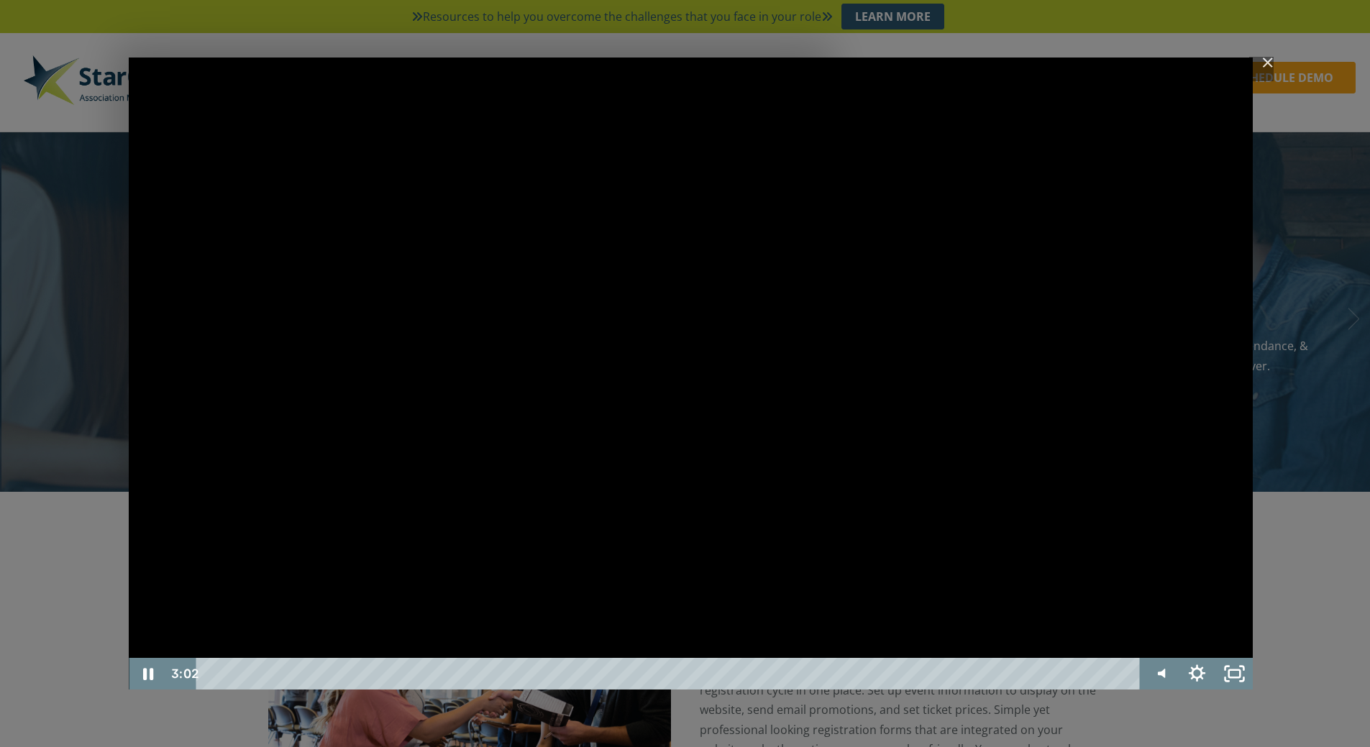
click at [603, 558] on div "Starchapter Sales Video StarChapter Redesign (all pages)" at bounding box center [691, 374] width 1124 height 632
click at [581, 489] on div "Starchapter Sales Video StarChapter Redesign (all pages)" at bounding box center [691, 374] width 1124 height 632
click at [150, 679] on icon "Pause" at bounding box center [147, 674] width 45 height 38
click at [153, 672] on icon "Play Video" at bounding box center [149, 674] width 45 height 38
click at [142, 665] on icon "Pause" at bounding box center [147, 674] width 45 height 38
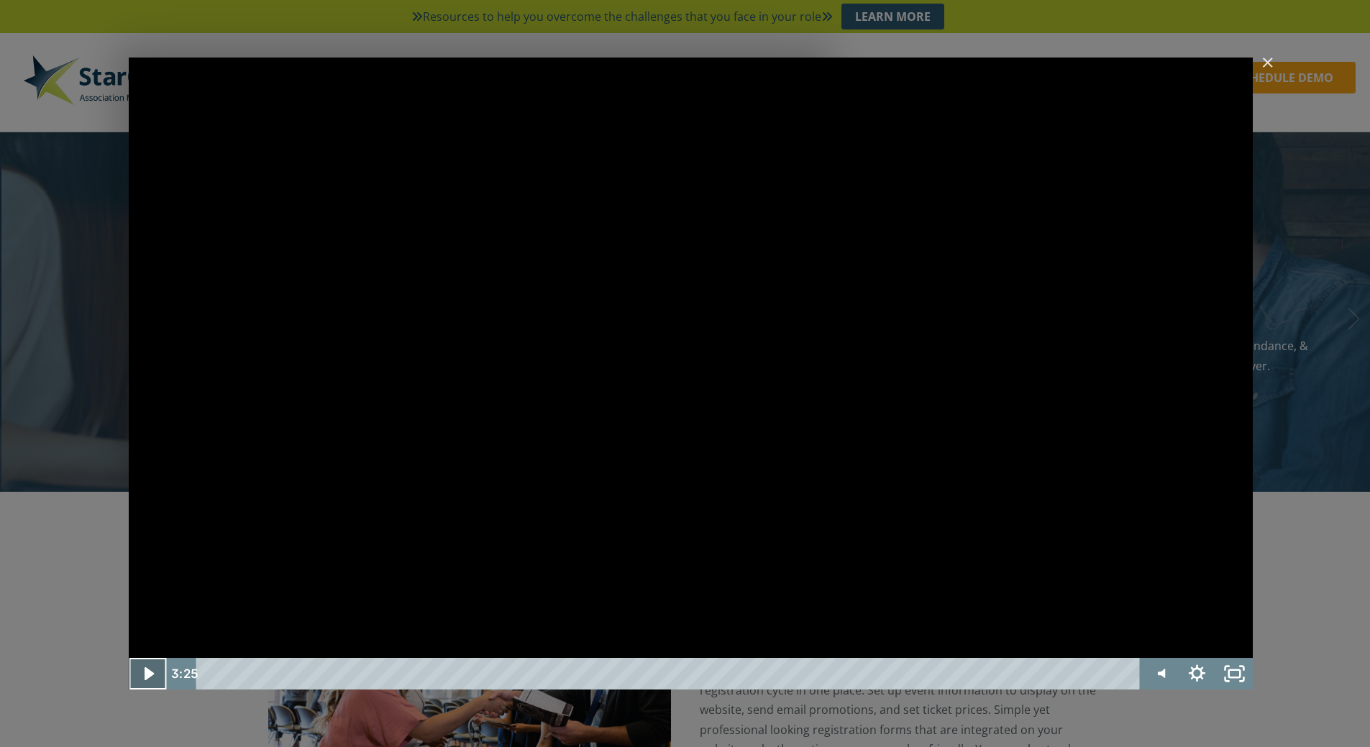
click at [146, 670] on icon "Play Video" at bounding box center [148, 673] width 9 height 13
click at [146, 670] on icon "Pause" at bounding box center [148, 674] width 12 height 14
click at [139, 673] on icon "Play Video" at bounding box center [149, 674] width 45 height 38
click at [139, 672] on icon "Pause" at bounding box center [147, 674] width 45 height 38
click at [147, 669] on icon "Play Video" at bounding box center [148, 673] width 9 height 13
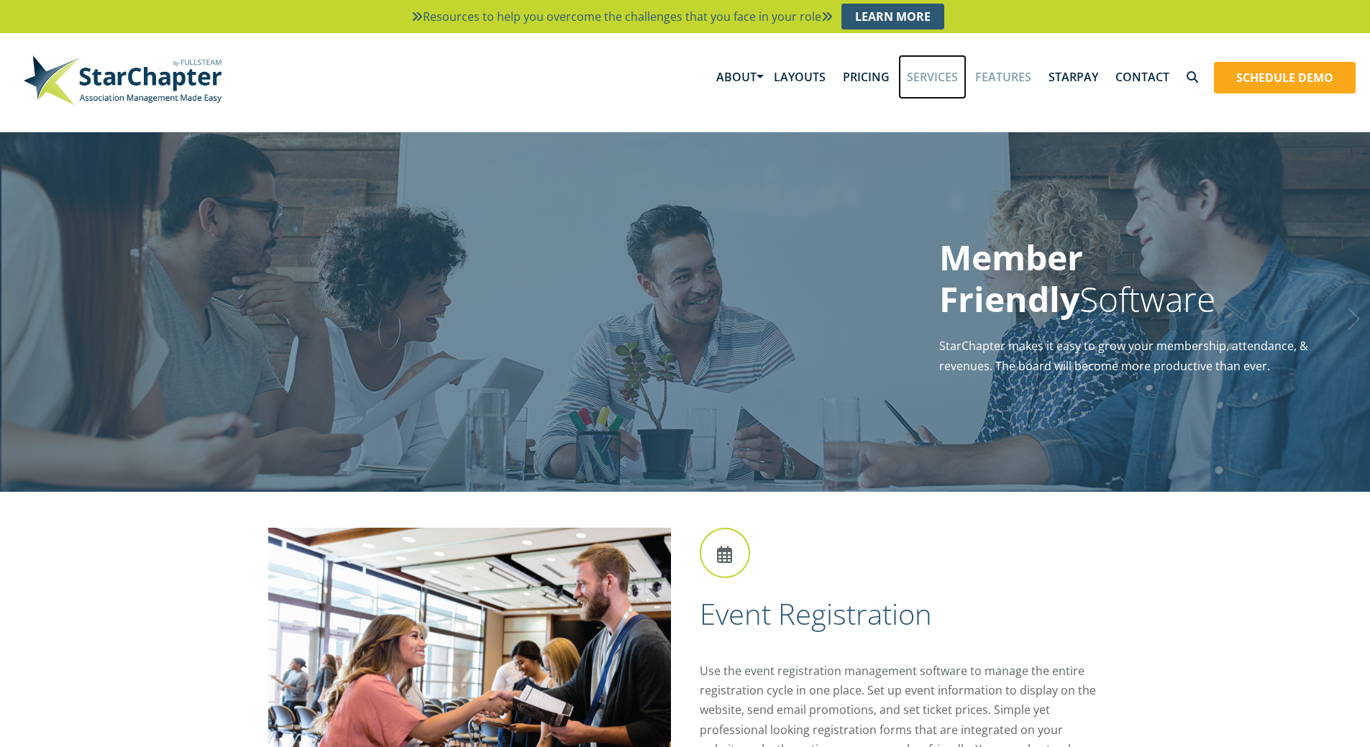
click at [938, 81] on link "Services" at bounding box center [932, 77] width 68 height 45
click at [820, 81] on link "Layouts" at bounding box center [799, 77] width 69 height 45
click at [865, 79] on link "Pricing" at bounding box center [866, 77] width 64 height 45
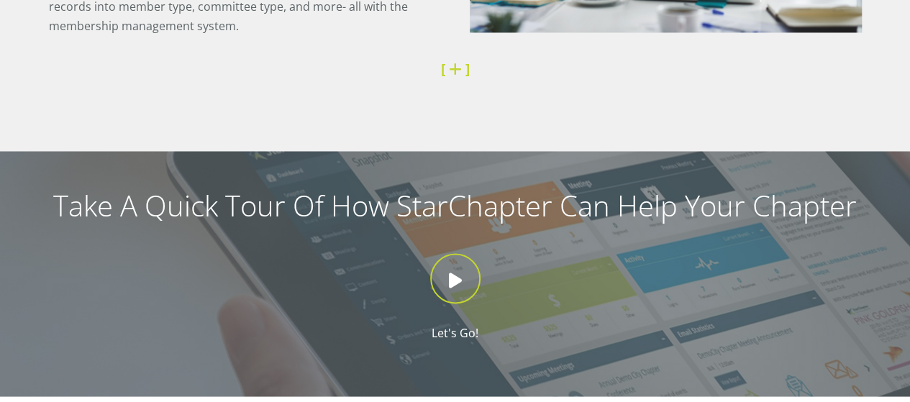
scroll to position [1135, 0]
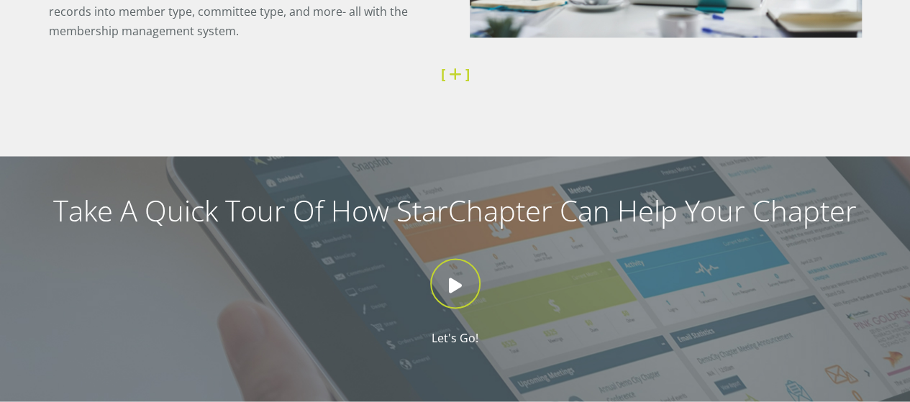
click at [483, 277] on p "Let's Go!" at bounding box center [454, 302] width 881 height 89
click at [459, 274] on icon at bounding box center [455, 283] width 50 height 50
